Goal: Task Accomplishment & Management: Complete application form

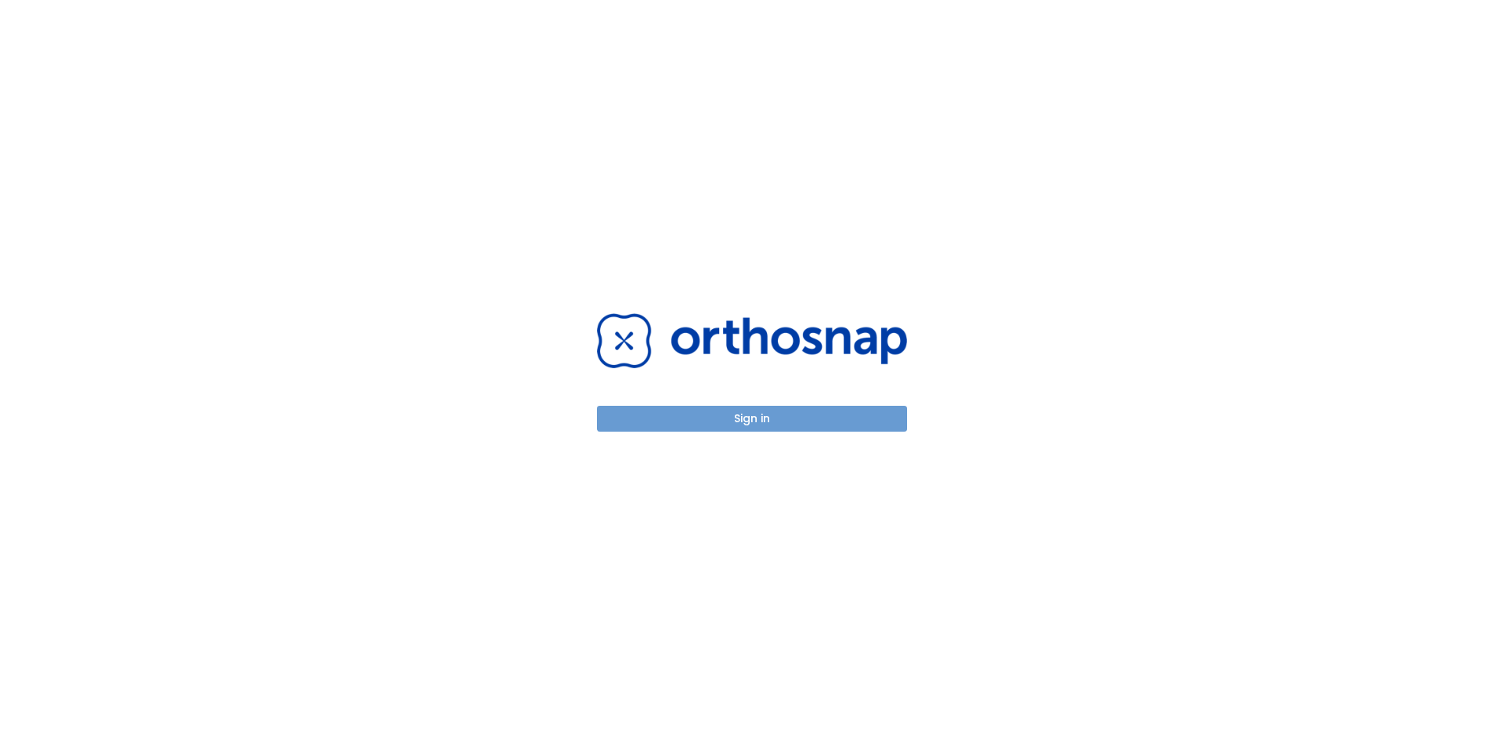
click at [789, 418] on button "Sign in" at bounding box center [752, 419] width 310 height 26
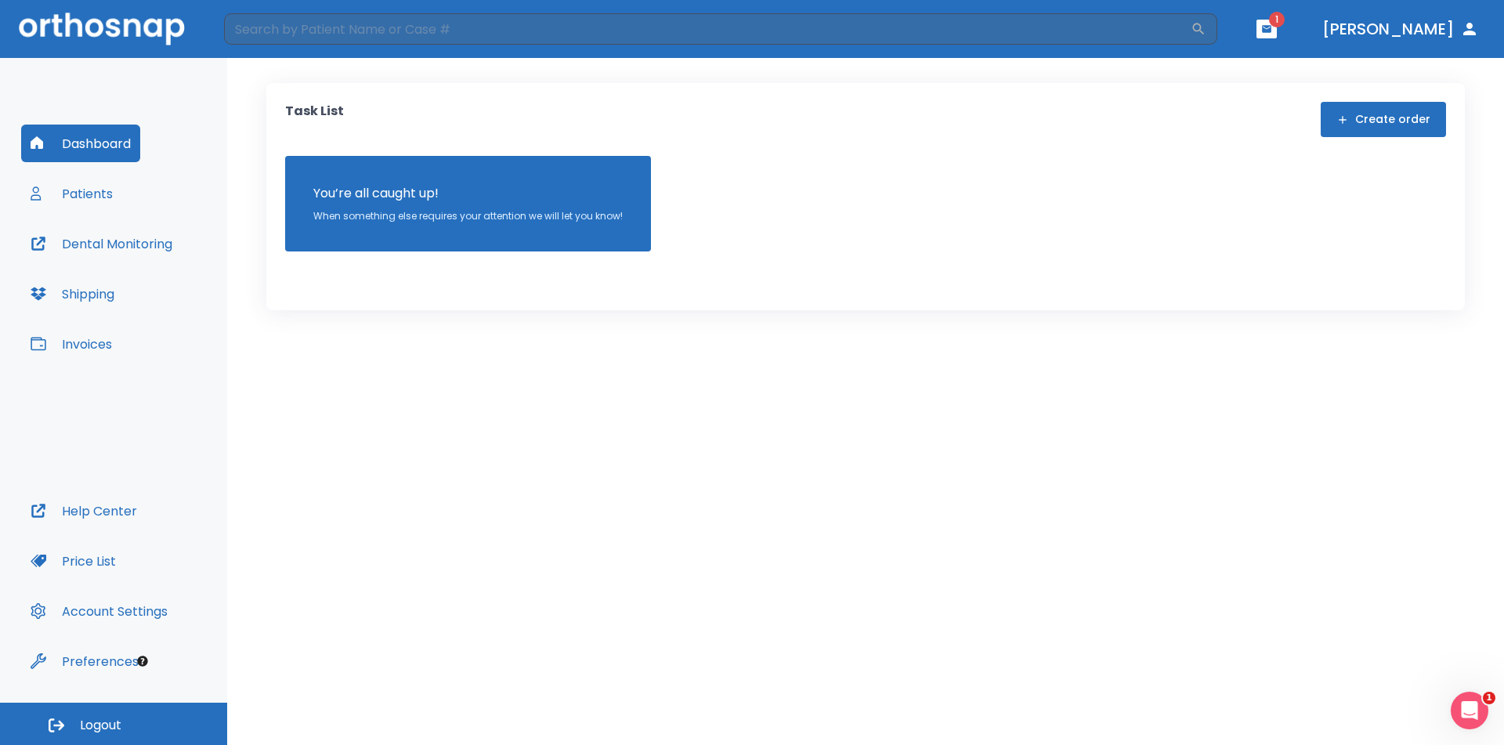
click at [1272, 27] on icon "button" at bounding box center [1266, 28] width 9 height 7
click at [1275, 64] on li "[PERSON_NAME] 2" at bounding box center [1222, 64] width 168 height 31
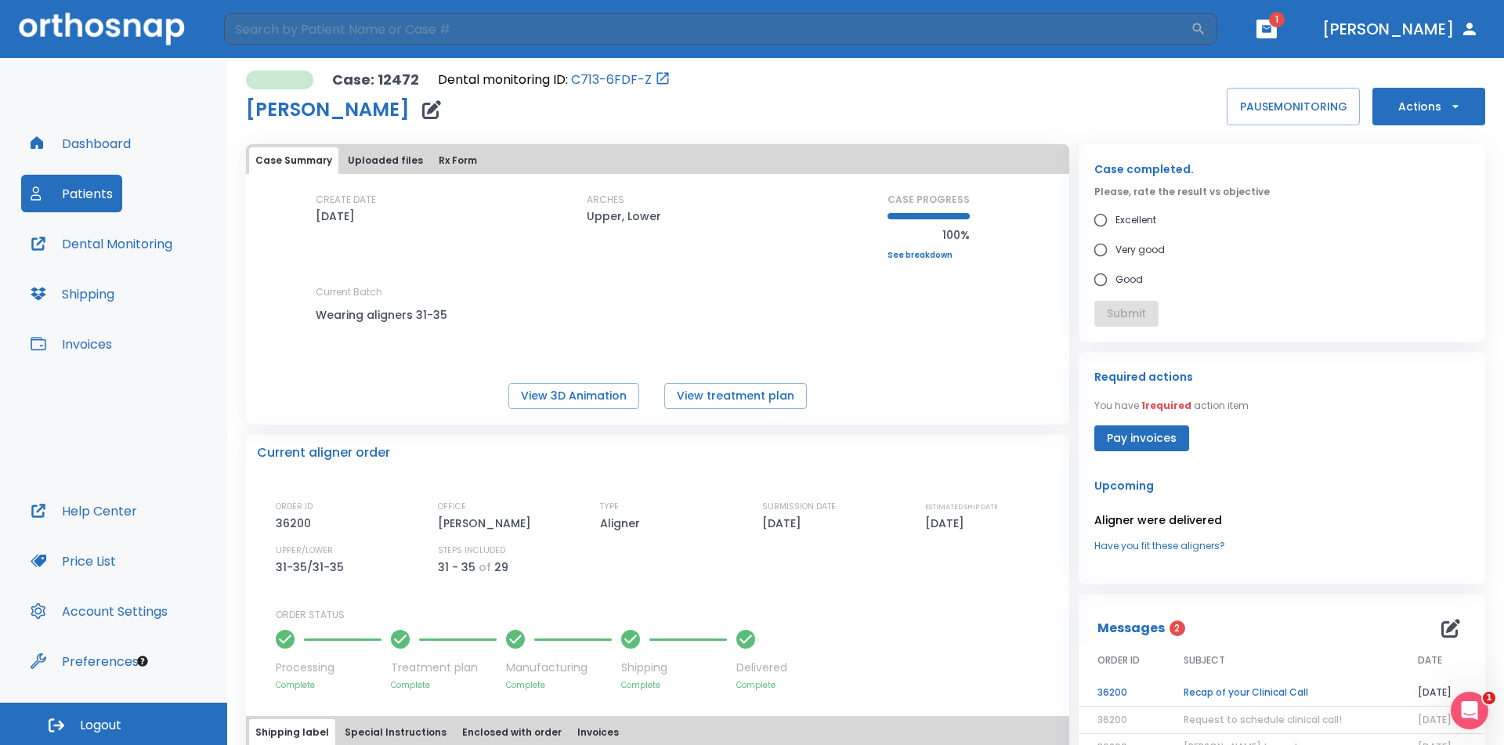
click at [1246, 685] on td "Recap of your Clinical Call" at bounding box center [1282, 692] width 234 height 27
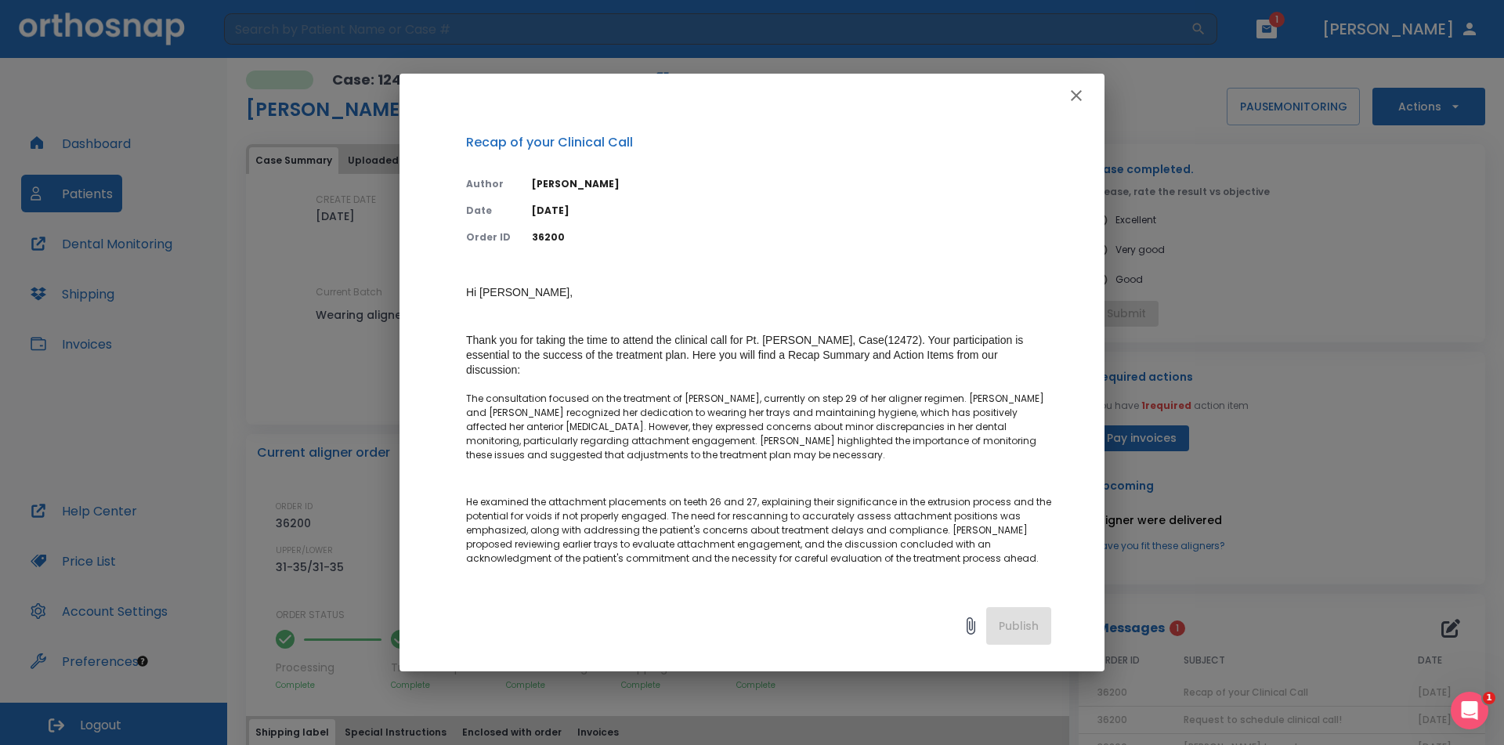
click at [1079, 97] on icon "button" at bounding box center [1076, 95] width 11 height 11
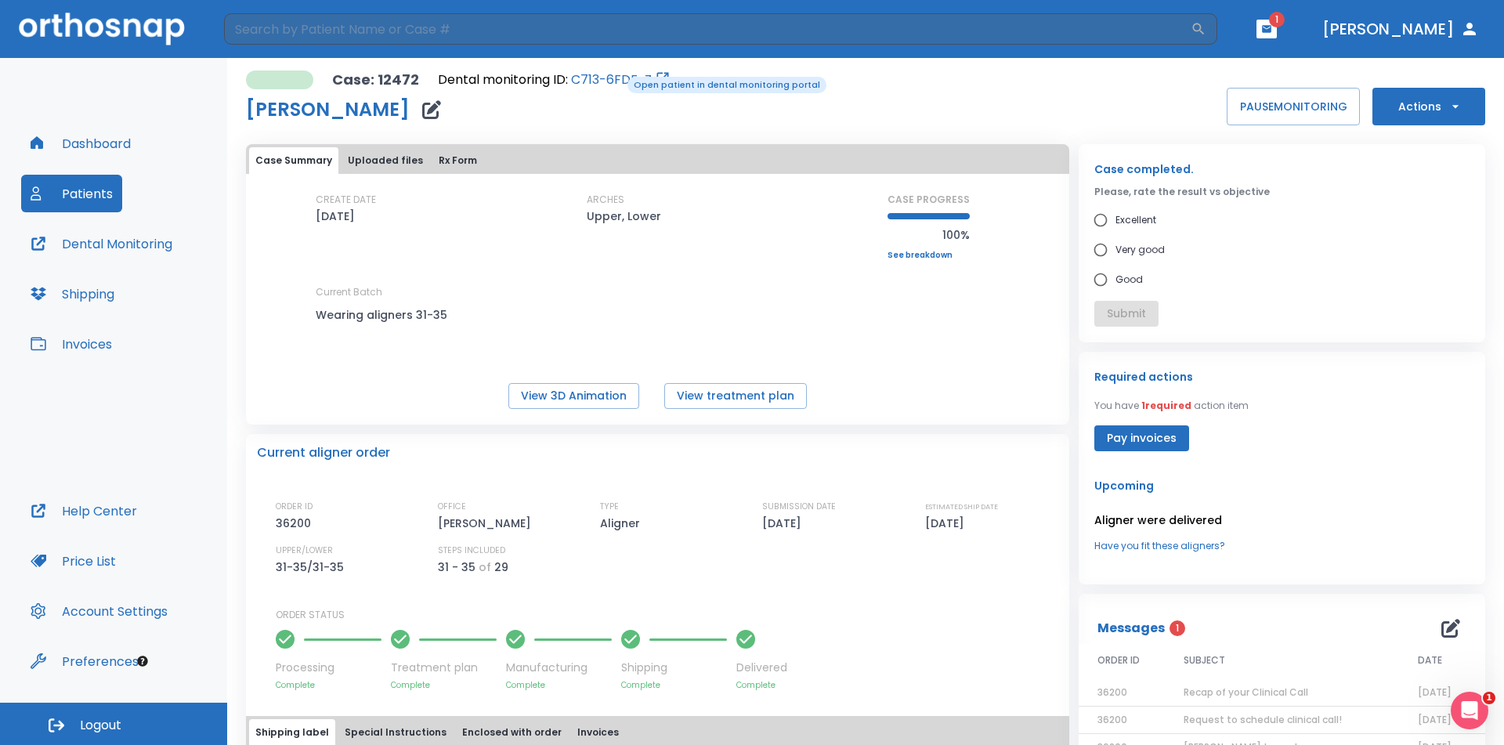
click at [617, 75] on link "C713-6FDF-Z" at bounding box center [611, 80] width 81 height 19
click at [93, 137] on button "Dashboard" at bounding box center [80, 144] width 119 height 38
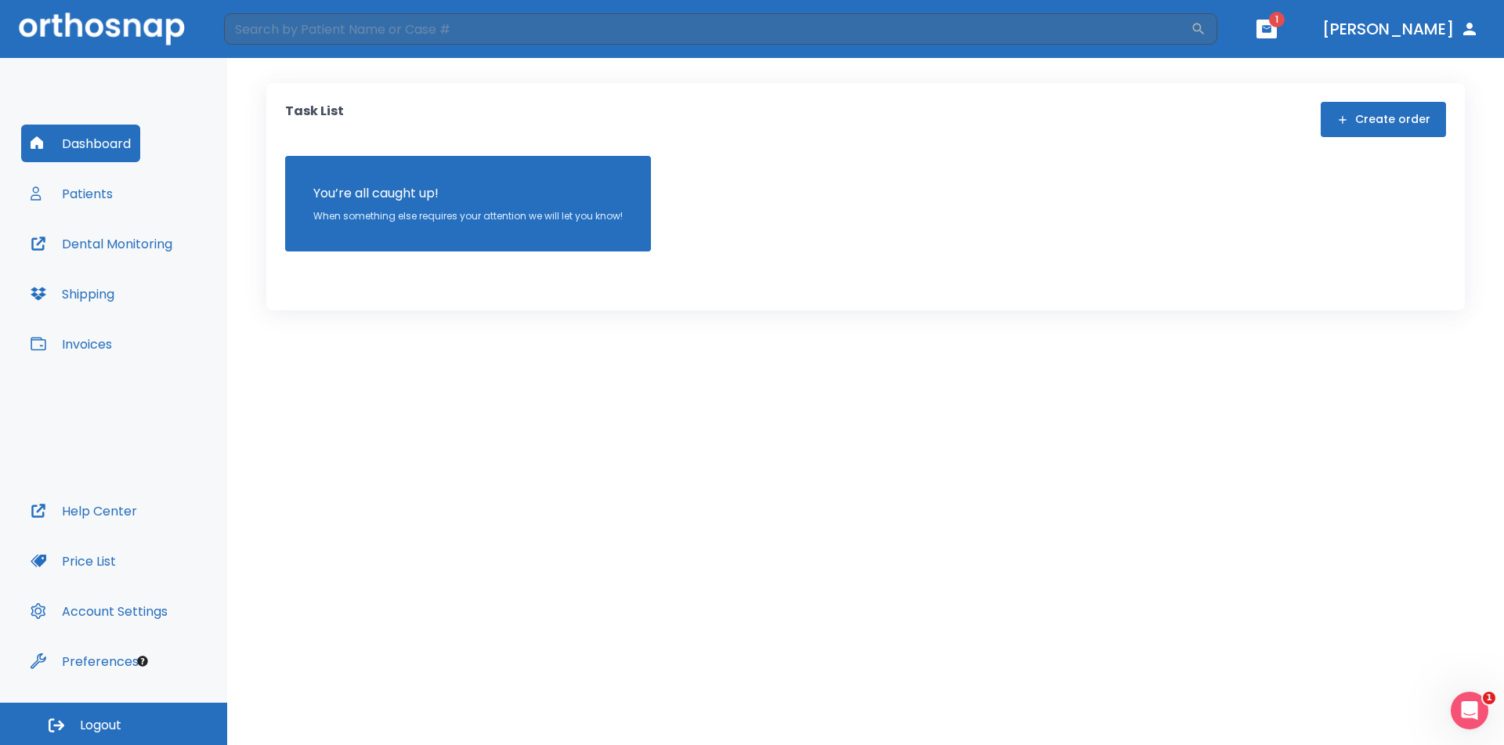
click at [99, 182] on button "Patients" at bounding box center [71, 194] width 101 height 38
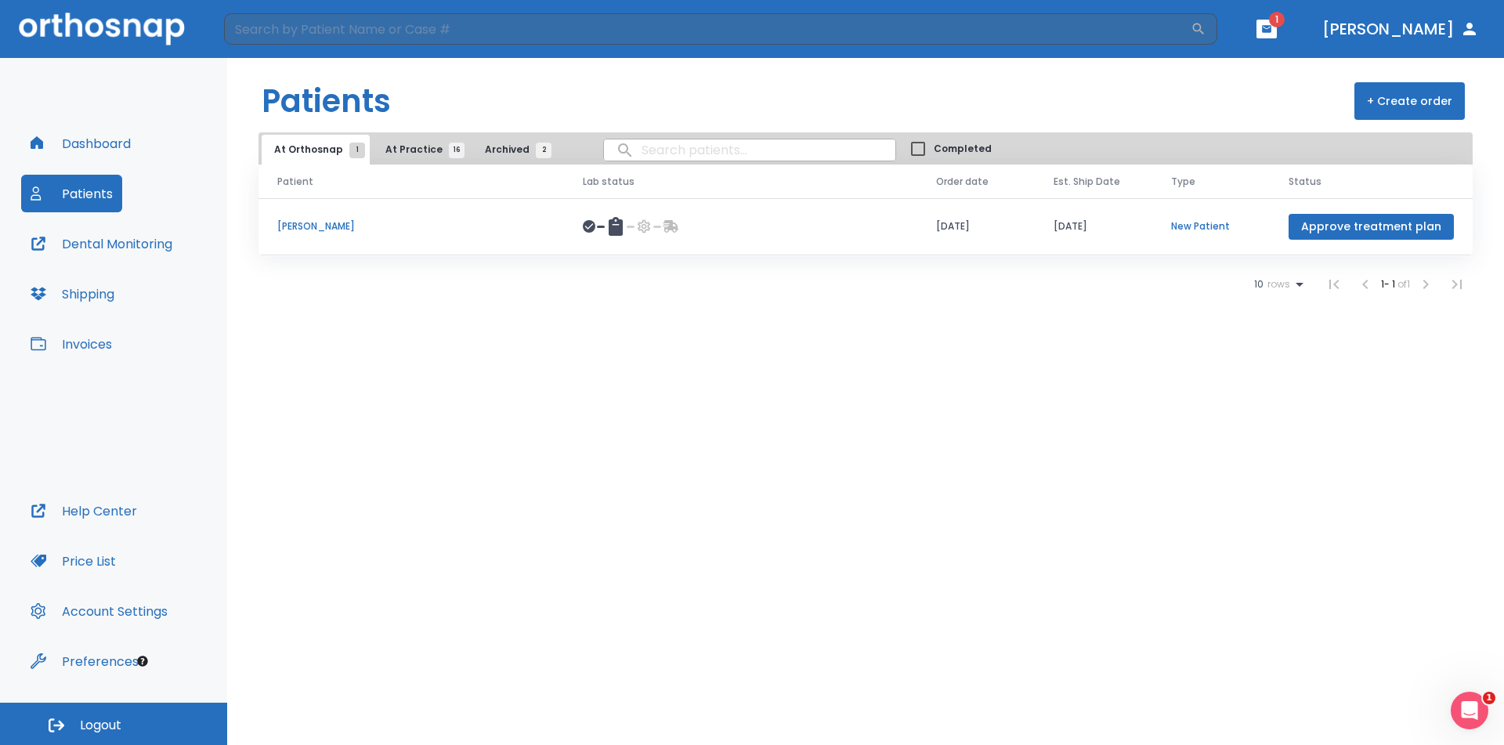
click at [412, 145] on span "At Practice 16" at bounding box center [420, 150] width 71 height 14
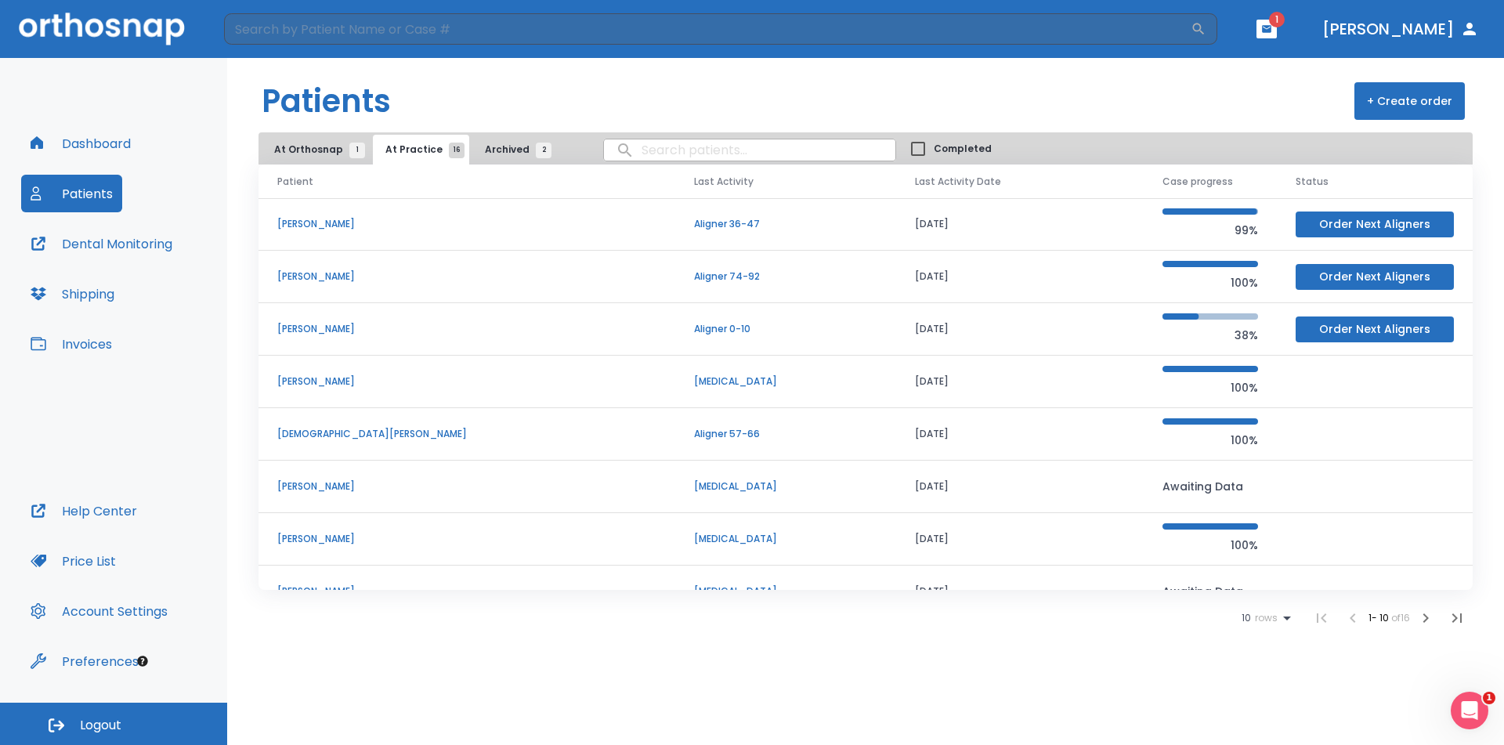
click at [1351, 269] on button "Order Next Aligners" at bounding box center [1375, 277] width 158 height 26
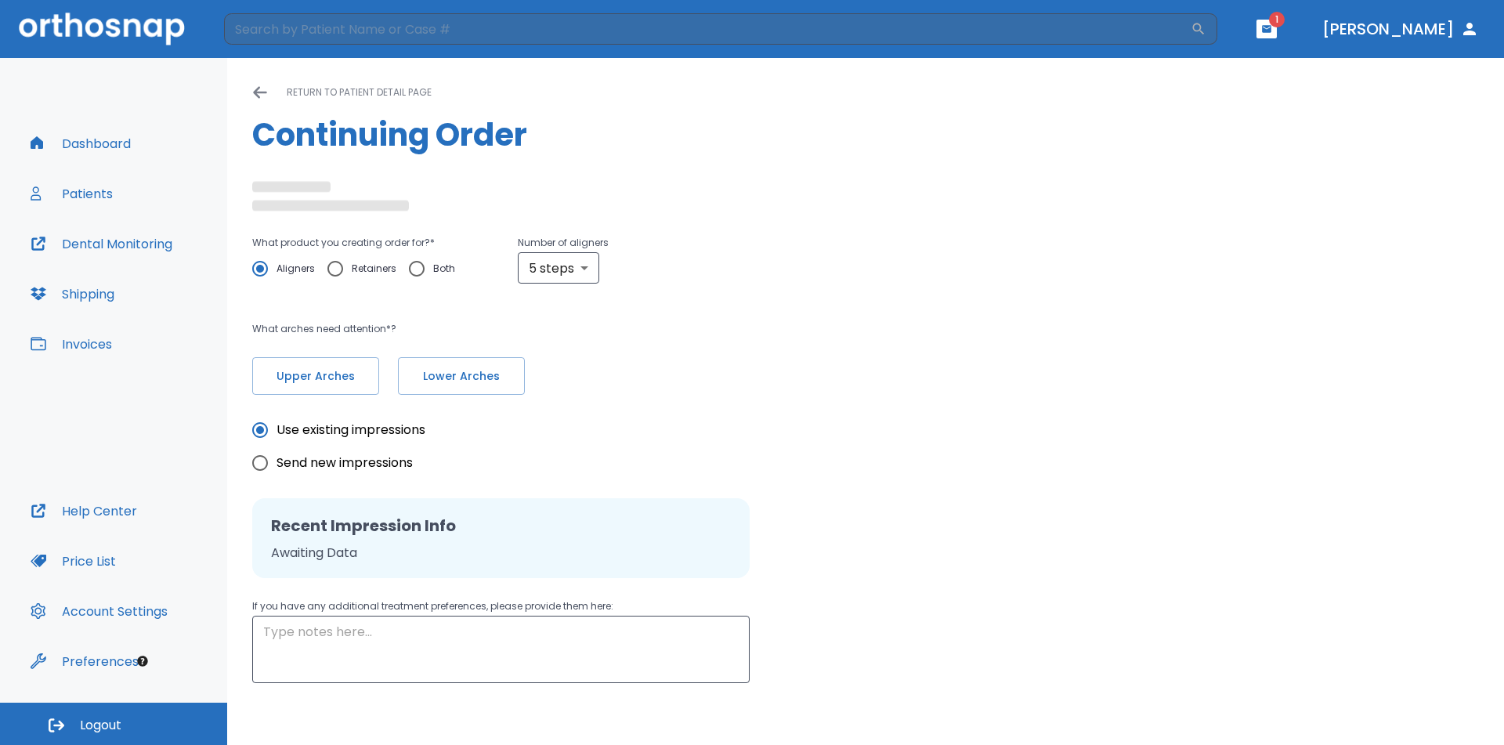
radio input "false"
radio input "true"
type textarea "No Monitoring"
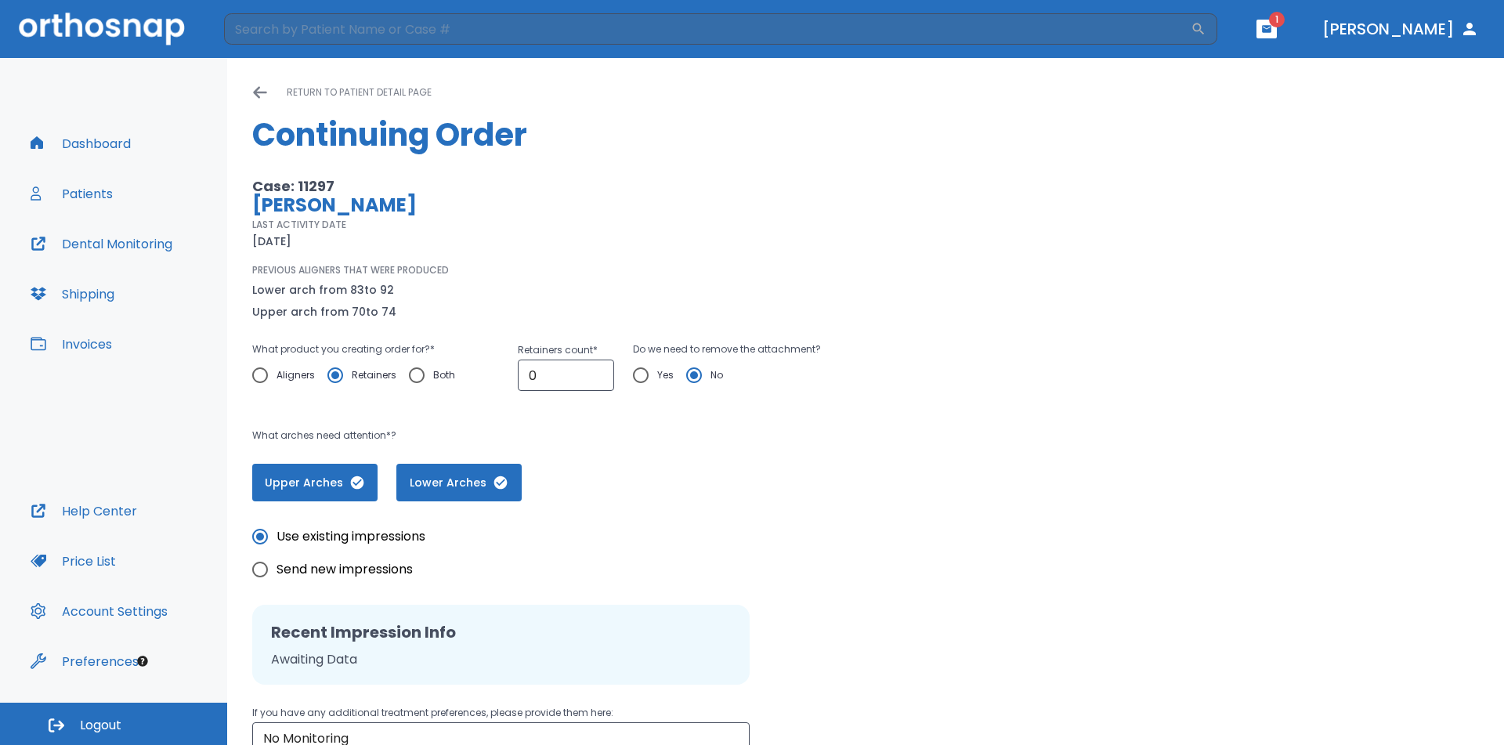
click at [352, 263] on p "PREVIOUS ALIGNERS THAT WERE PRODUCED" at bounding box center [350, 270] width 197 height 14
click at [554, 374] on input "0" at bounding box center [566, 375] width 96 height 31
drag, startPoint x: 554, startPoint y: 374, endPoint x: 535, endPoint y: 374, distance: 18.8
click at [535, 374] on input "0" at bounding box center [566, 375] width 96 height 31
drag, startPoint x: 554, startPoint y: 373, endPoint x: 484, endPoint y: 373, distance: 69.7
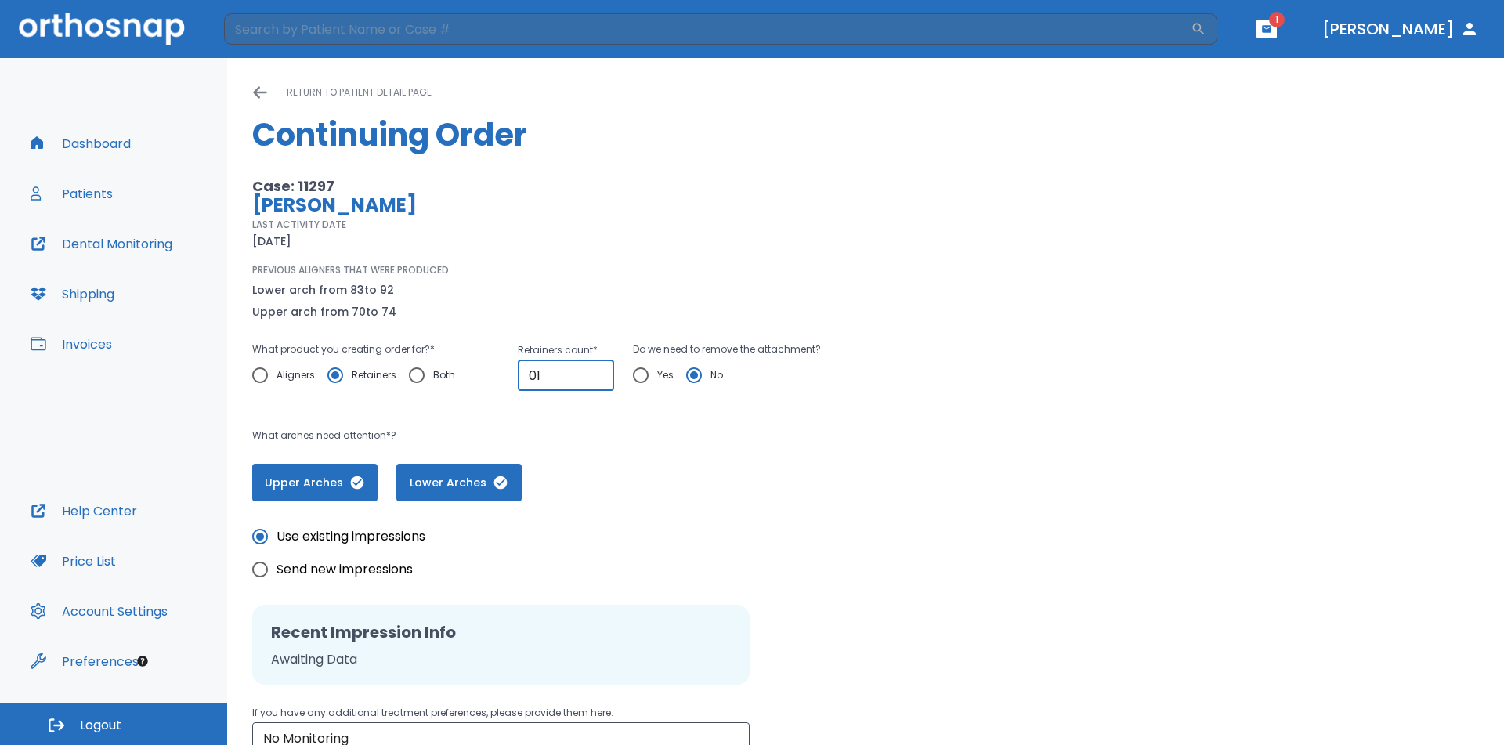
click at [485, 373] on div "What product you creating order for? * Aligners Retainers Both Retainers count …" at bounding box center [610, 373] width 716 height 67
type input "1"
click at [595, 371] on input "1" at bounding box center [566, 375] width 96 height 31
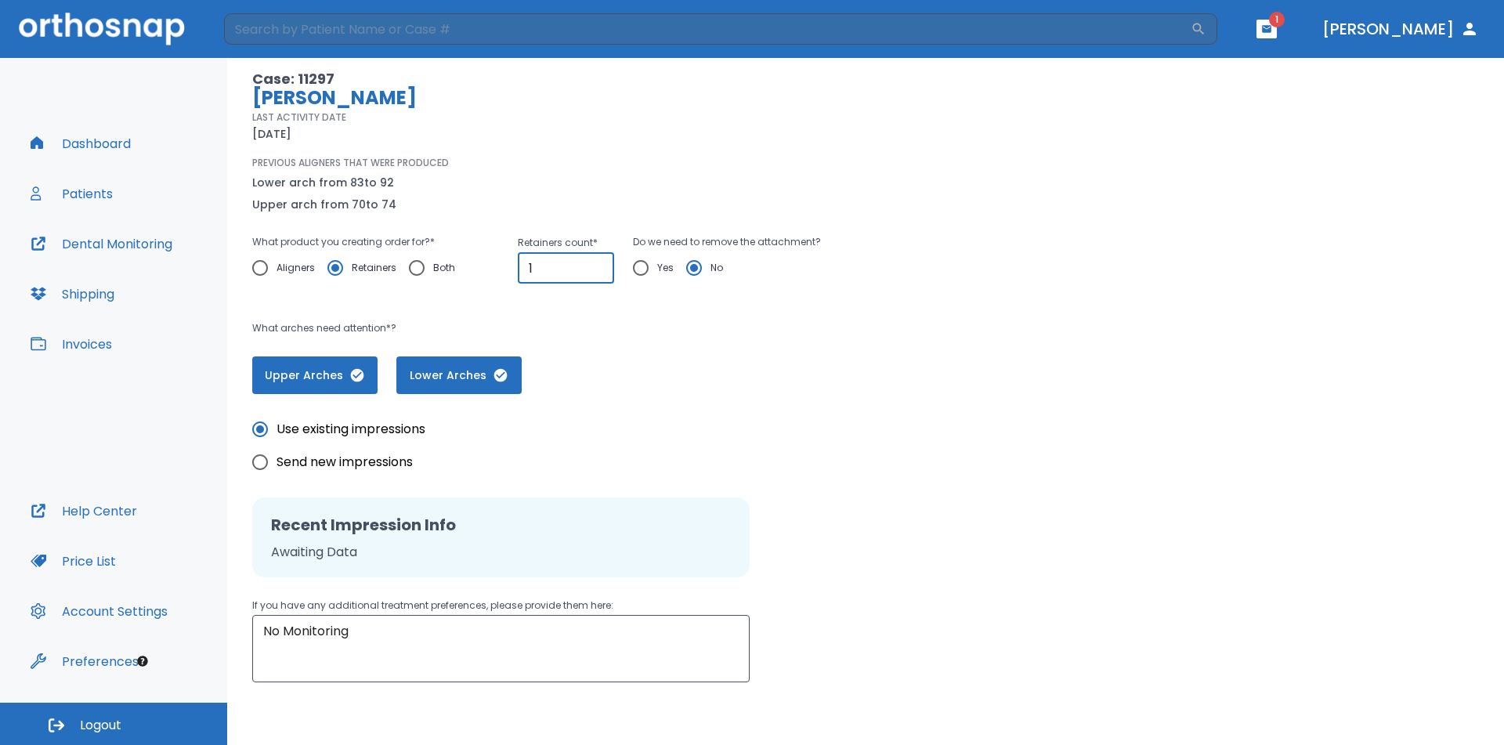
scroll to position [157, 0]
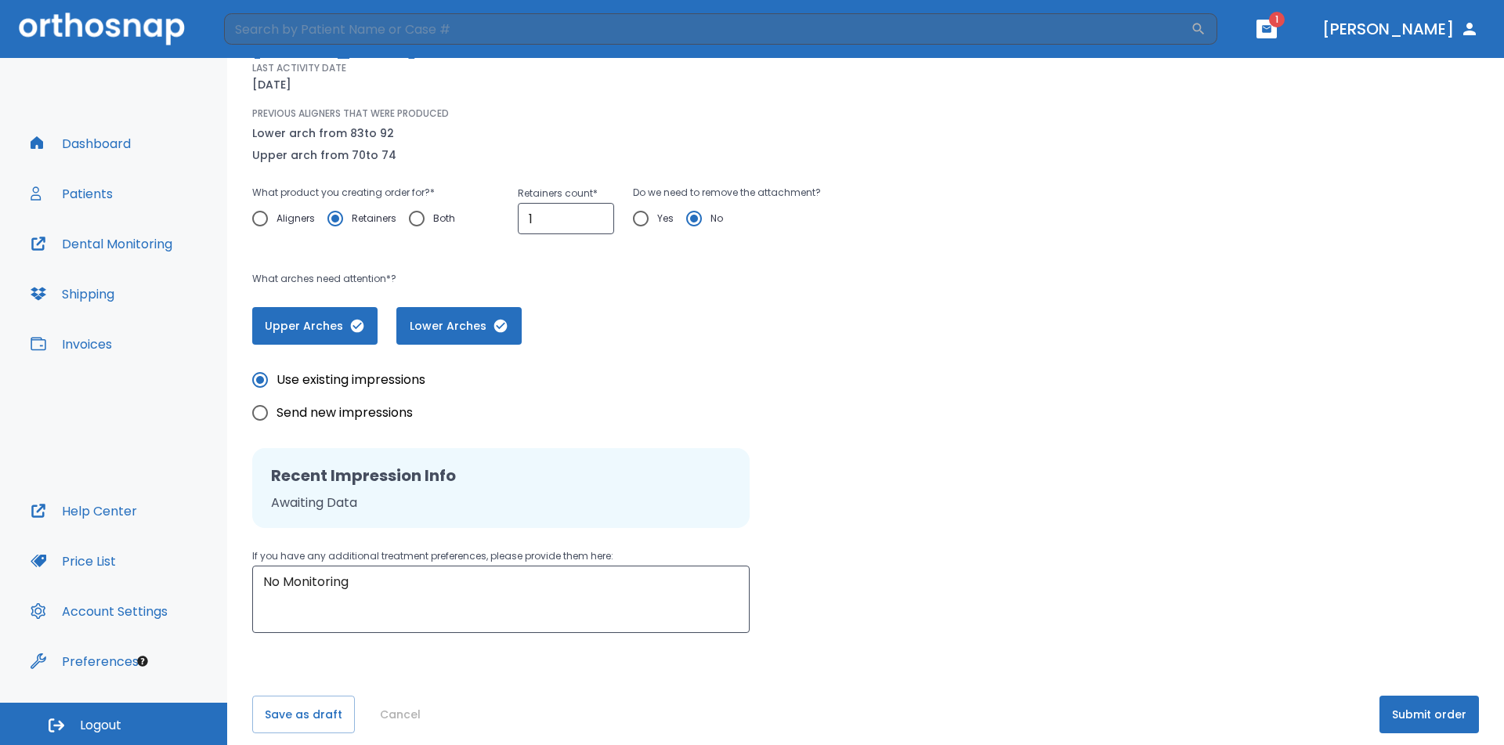
click at [338, 410] on span "Send new impressions" at bounding box center [345, 412] width 136 height 19
click at [277, 410] on input "Send new impressions" at bounding box center [260, 412] width 33 height 33
radio input "true"
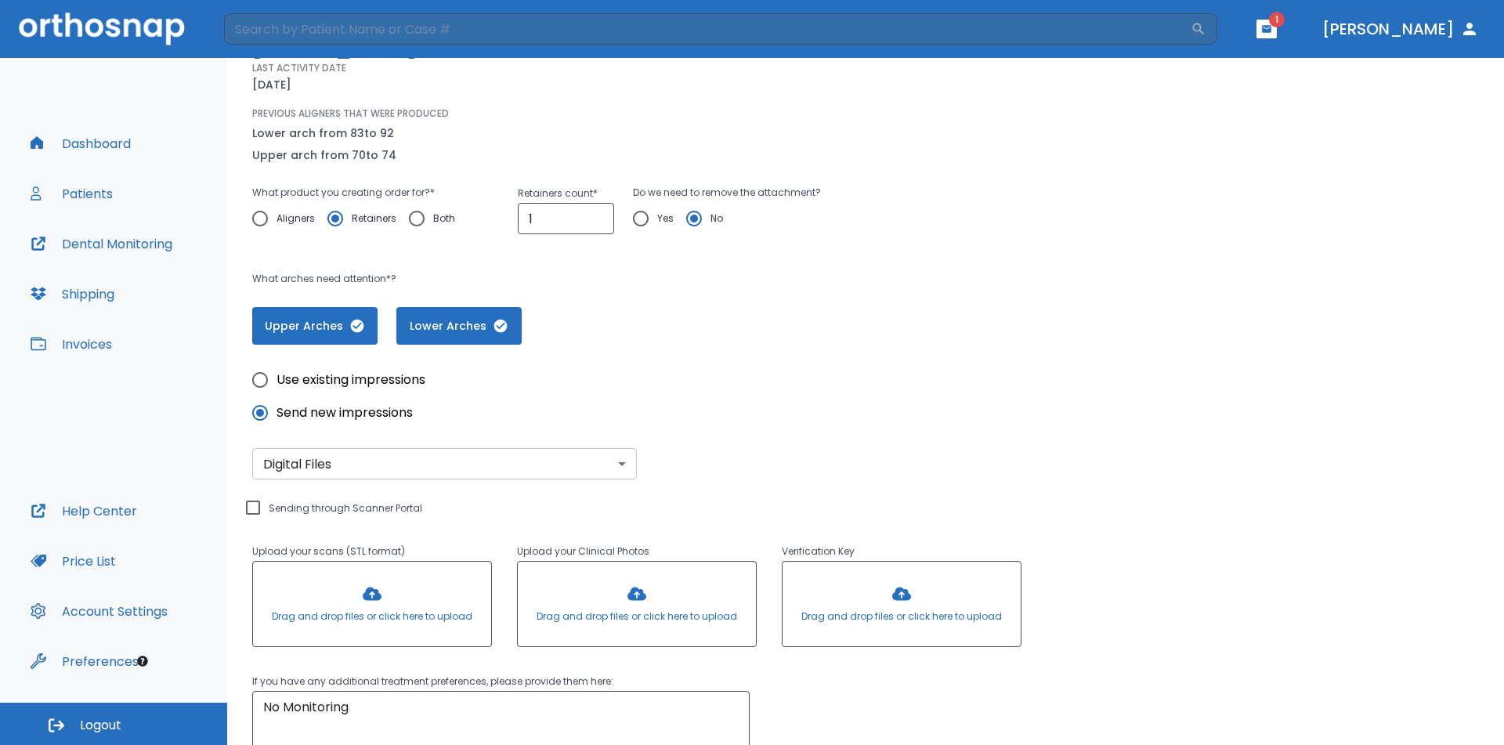
click at [452, 464] on body "​ 1 [PERSON_NAME] Dashboard Patients Dental Monitoring Shipping Invoices Help C…" at bounding box center [752, 372] width 1504 height 745
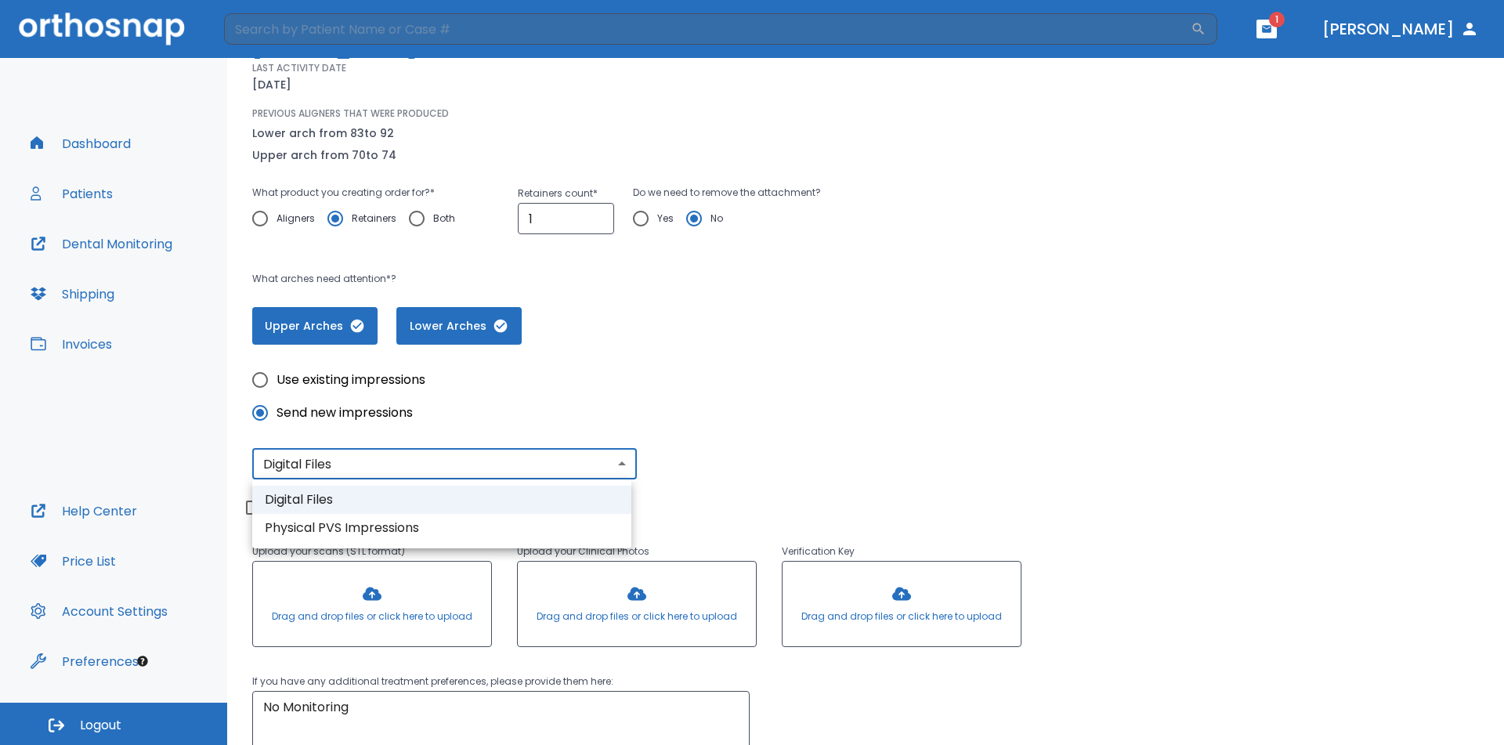
click at [383, 466] on div at bounding box center [752, 372] width 1504 height 745
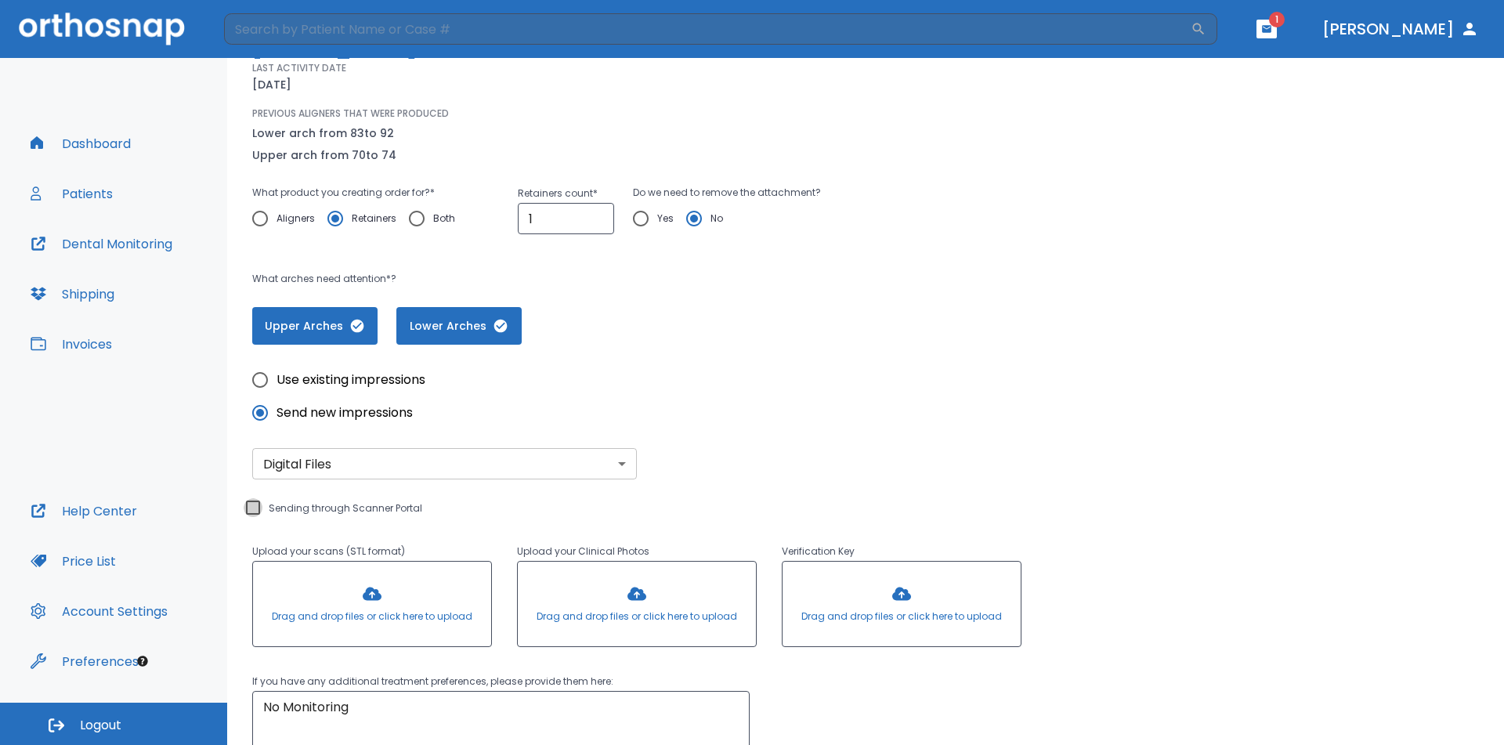
click at [249, 512] on input "Sending through Scanner Portal" at bounding box center [253, 507] width 19 height 19
checkbox input "true"
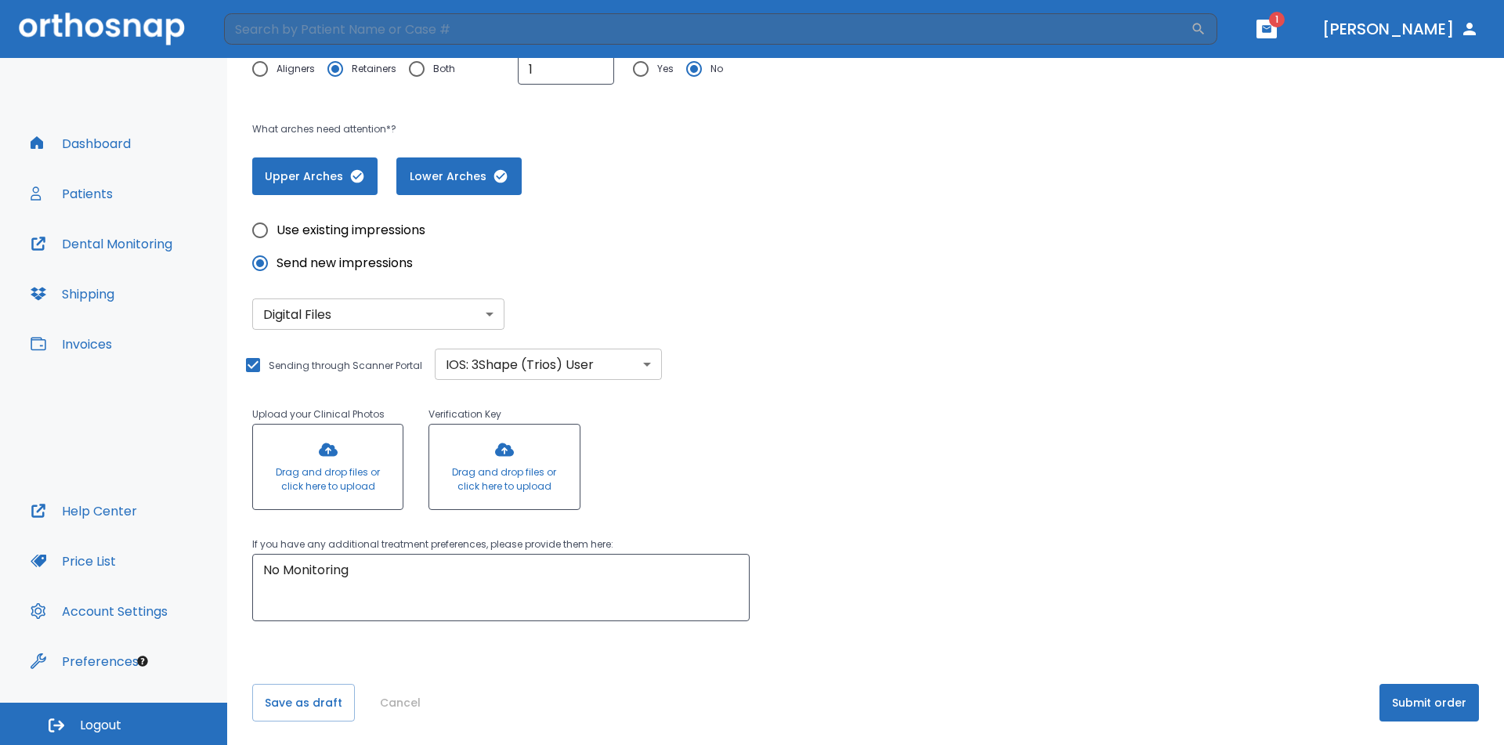
scroll to position [308, 0]
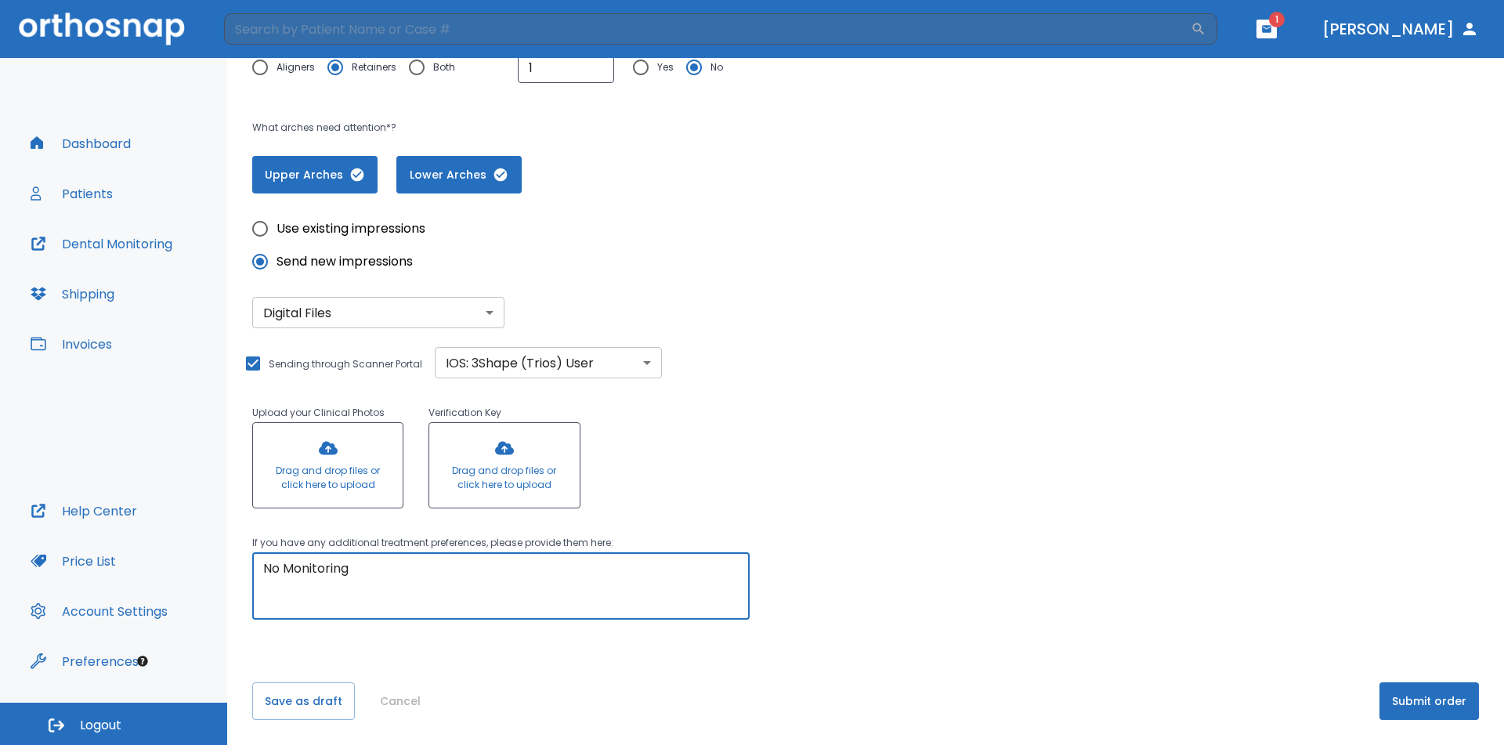
drag, startPoint x: 368, startPoint y: 568, endPoint x: 240, endPoint y: 569, distance: 128.5
click at [240, 569] on div "Please, wait until data(files) saving will have finished return to patient deta…" at bounding box center [865, 247] width 1277 height 995
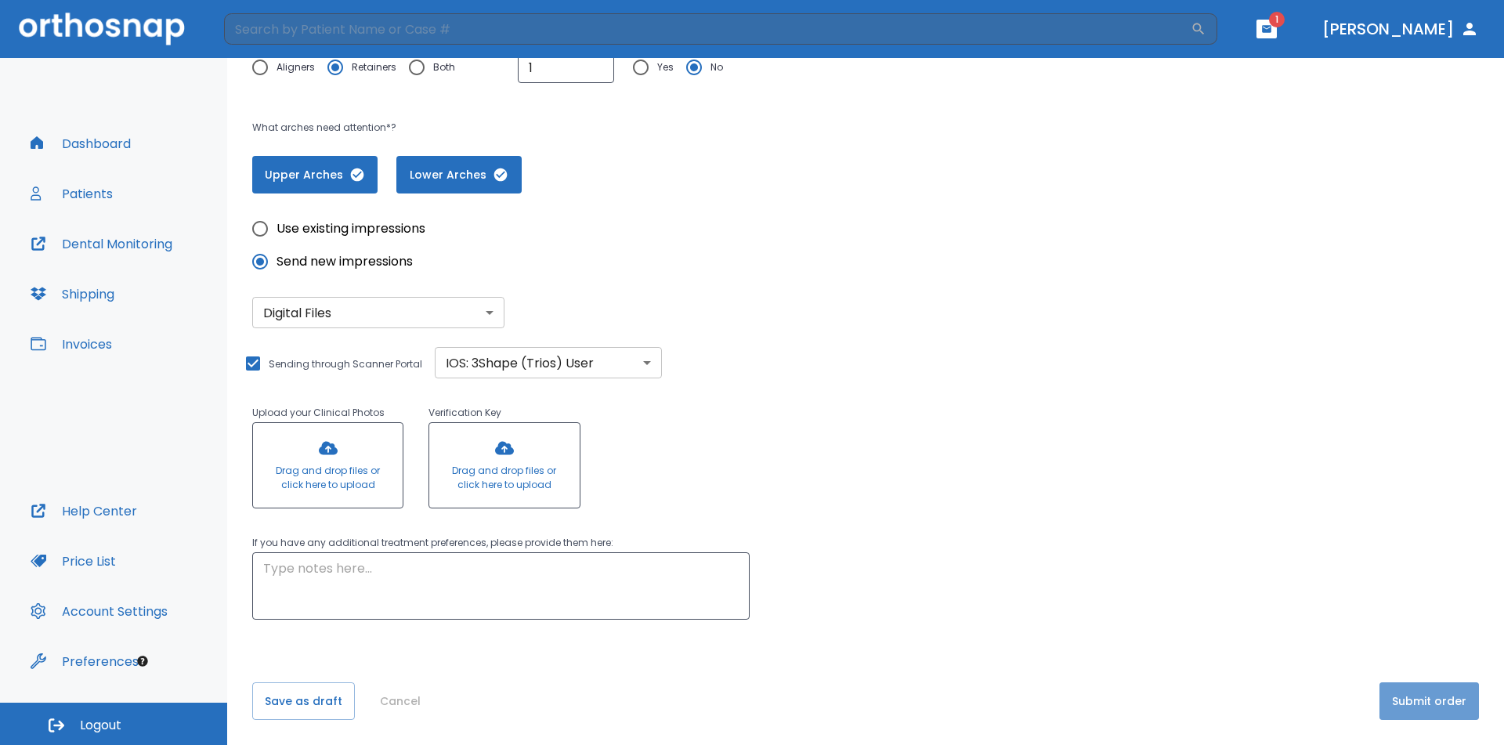
click at [1420, 705] on button "Submit order" at bounding box center [1429, 701] width 99 height 38
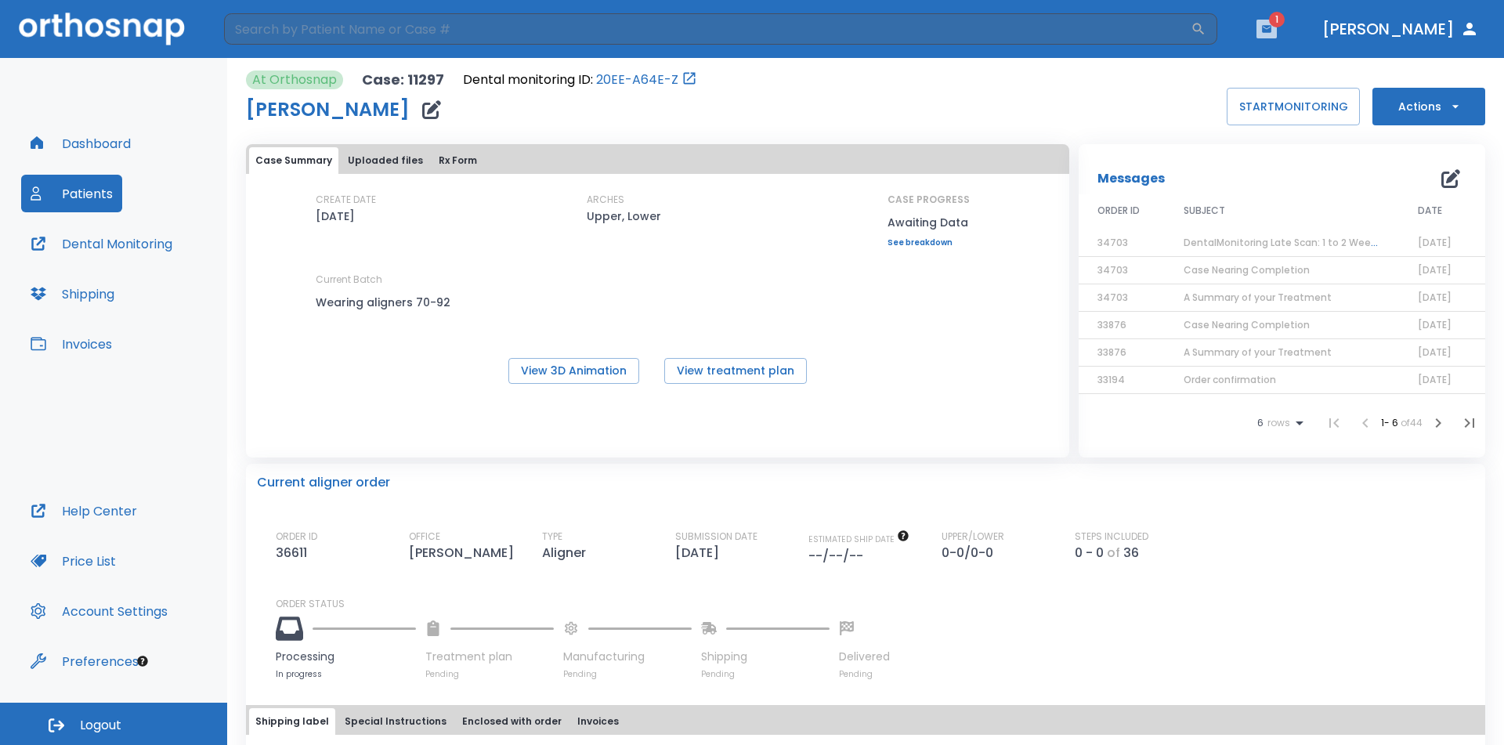
click at [1272, 29] on icon "button" at bounding box center [1266, 29] width 11 height 11
click at [1286, 63] on span "1" at bounding box center [1276, 66] width 31 height 22
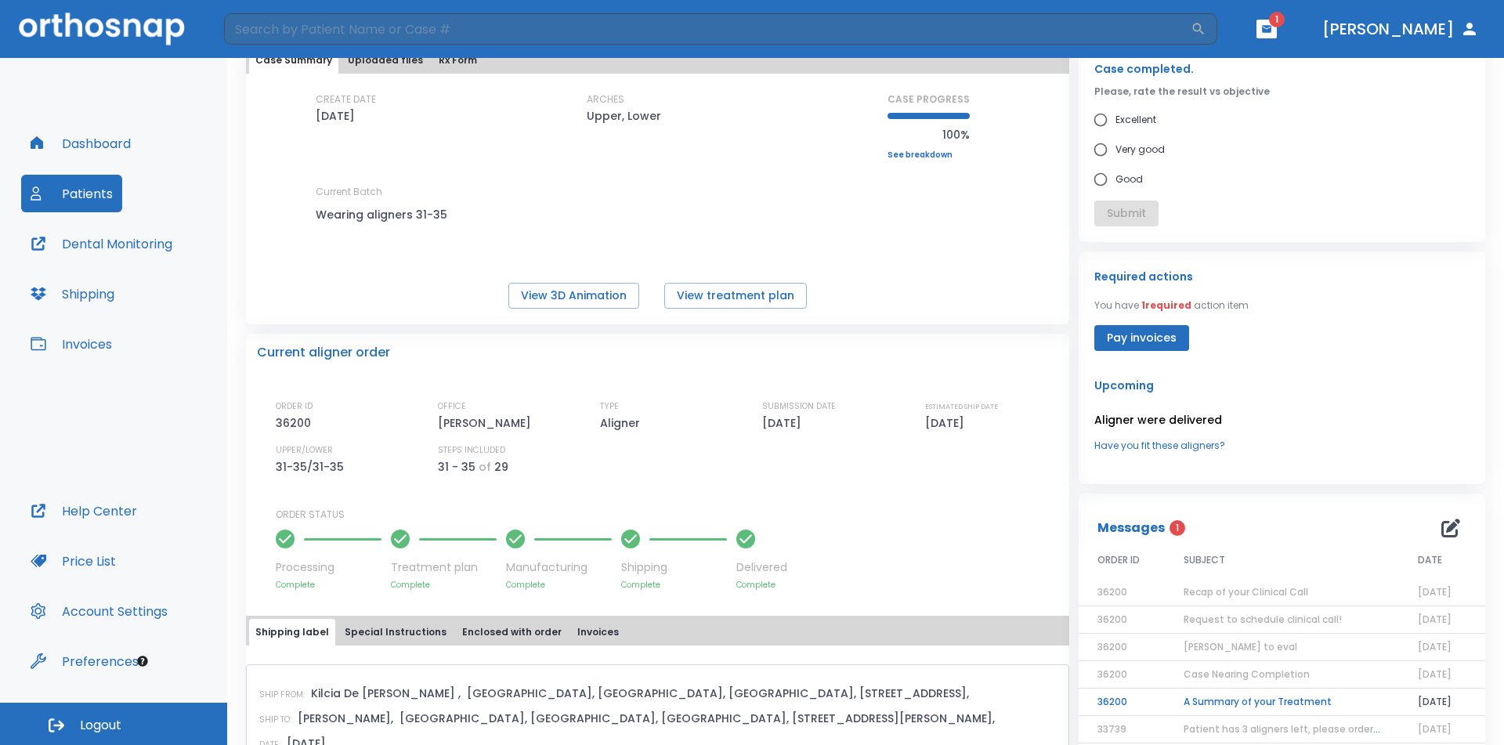
scroll to position [392, 0]
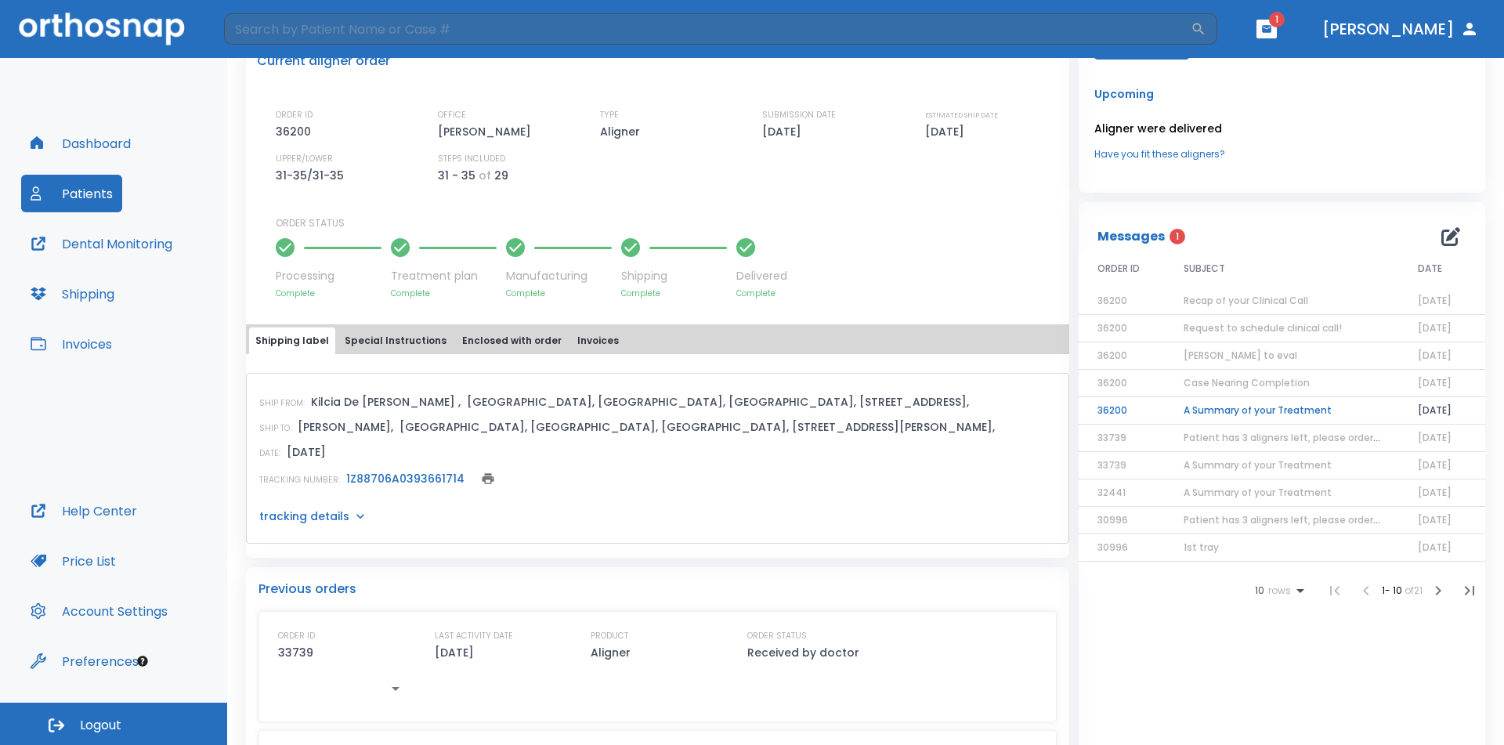
click at [1239, 411] on td "A Summary of your Treatment" at bounding box center [1282, 410] width 234 height 27
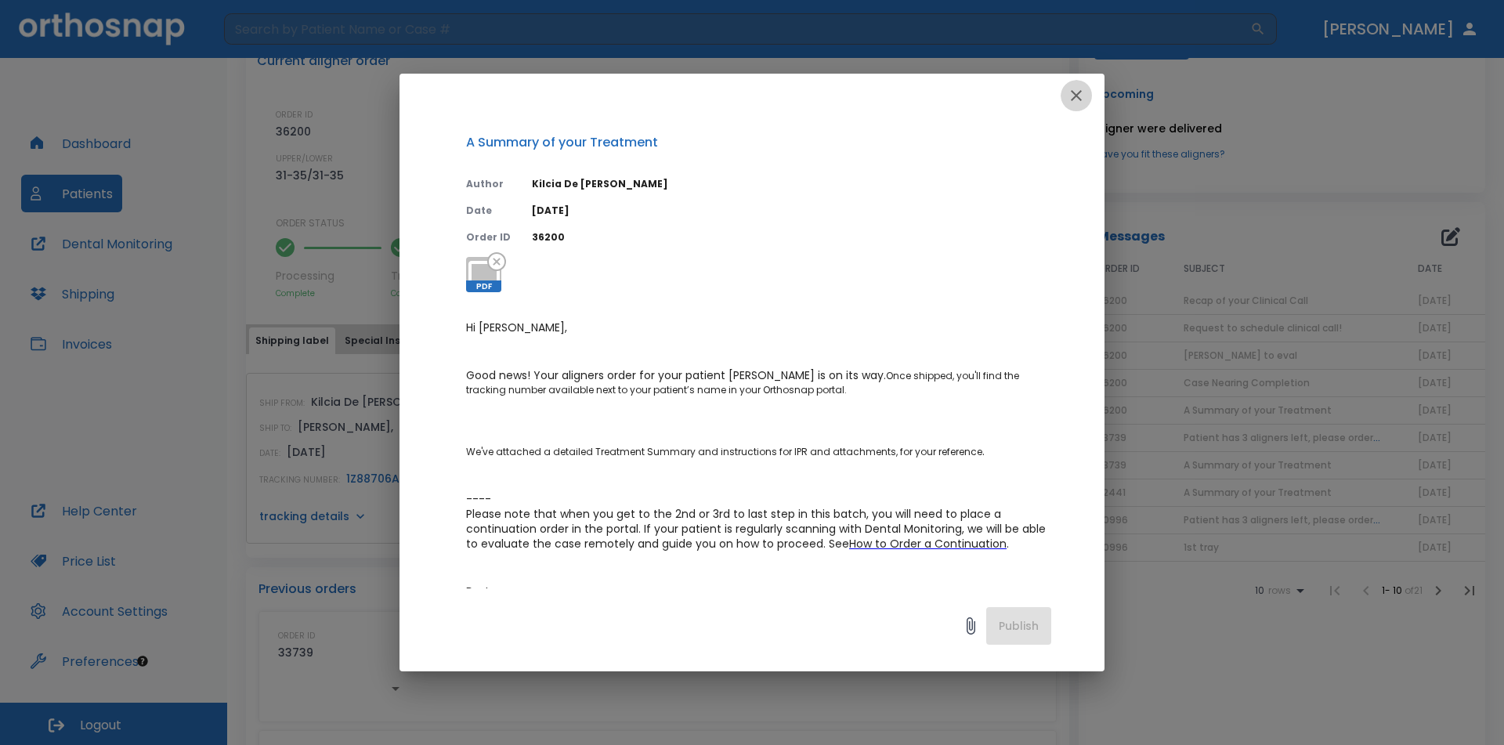
click at [1075, 91] on icon "button" at bounding box center [1076, 95] width 19 height 19
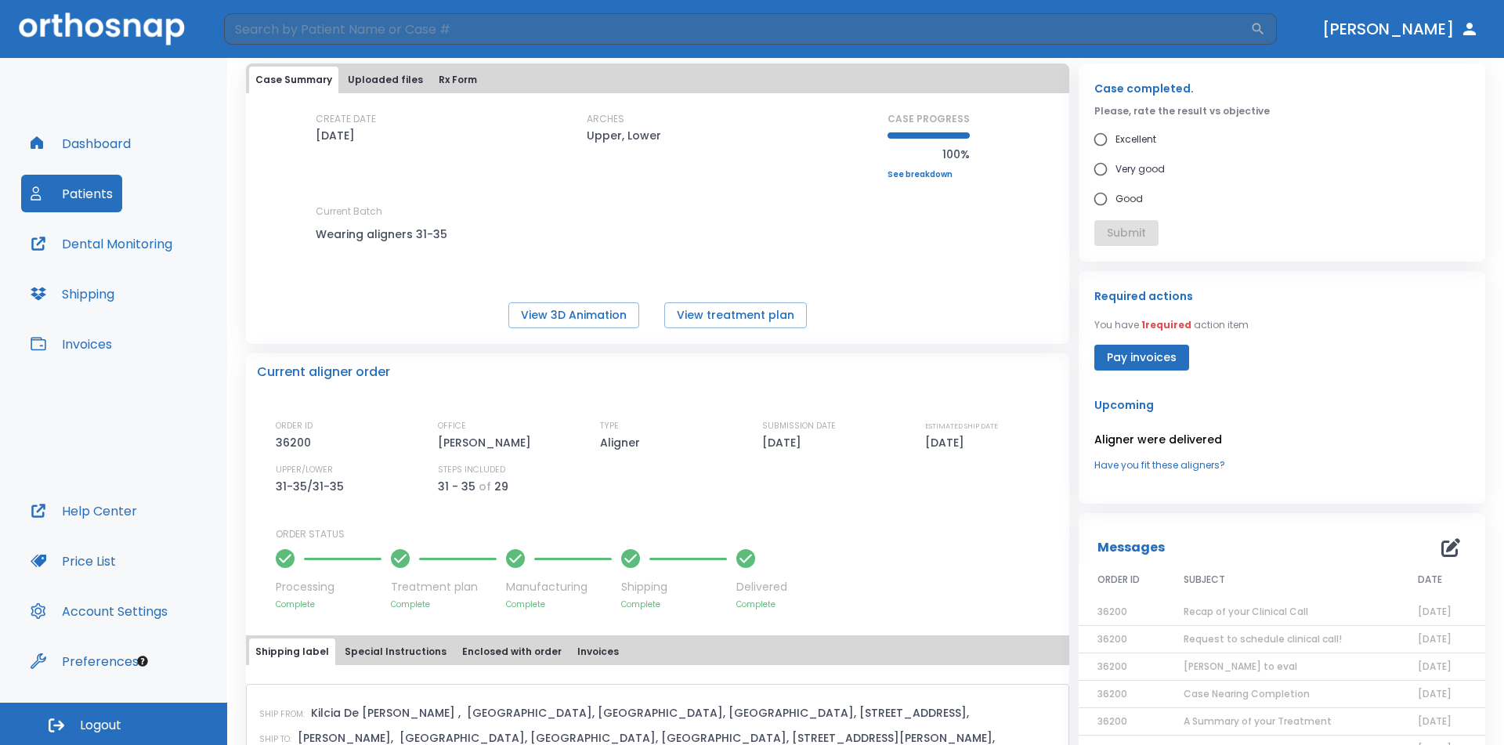
scroll to position [0, 0]
